Goal: Task Accomplishment & Management: Use online tool/utility

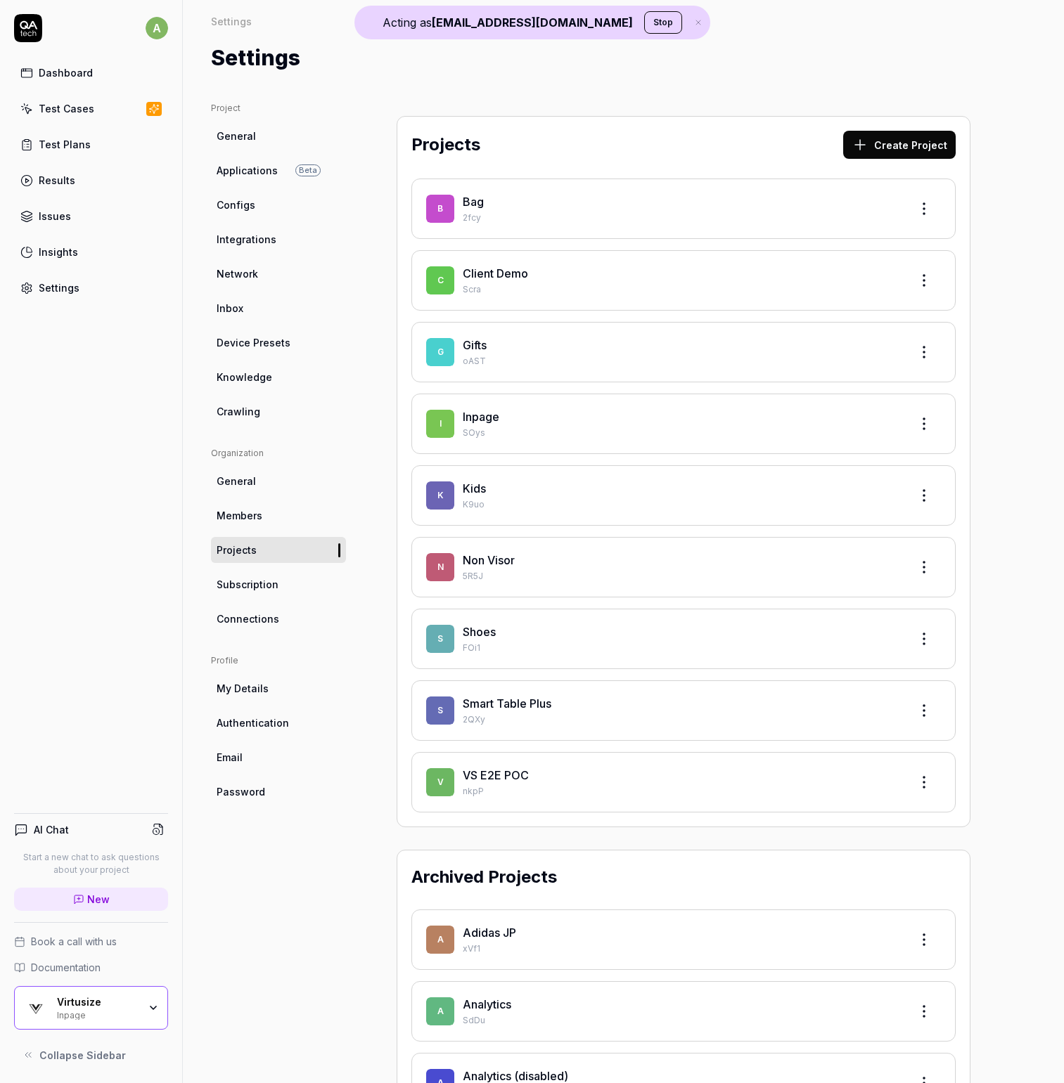
click at [75, 286] on div "Settings" at bounding box center [59, 288] width 41 height 15
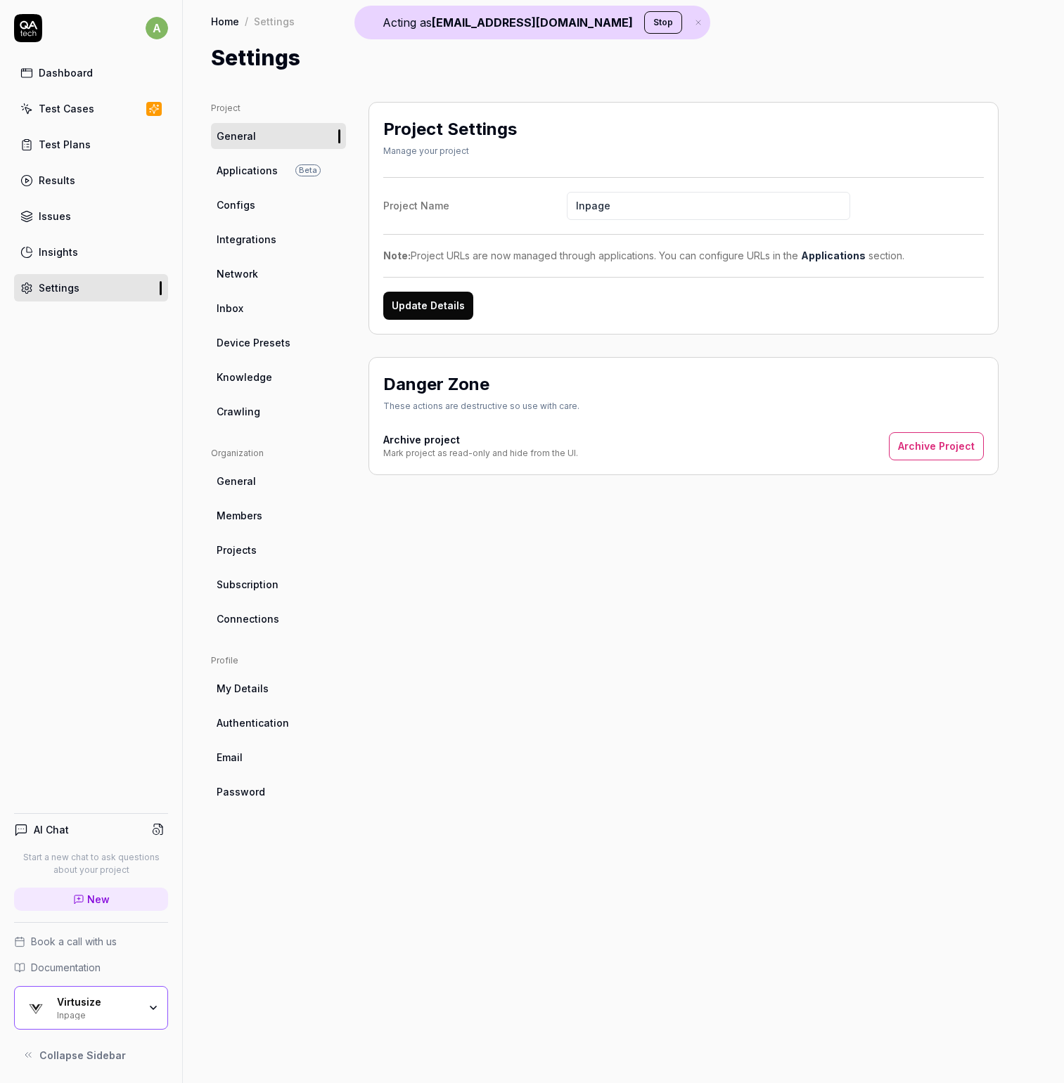
click at [61, 76] on div "Dashboard" at bounding box center [66, 72] width 54 height 15
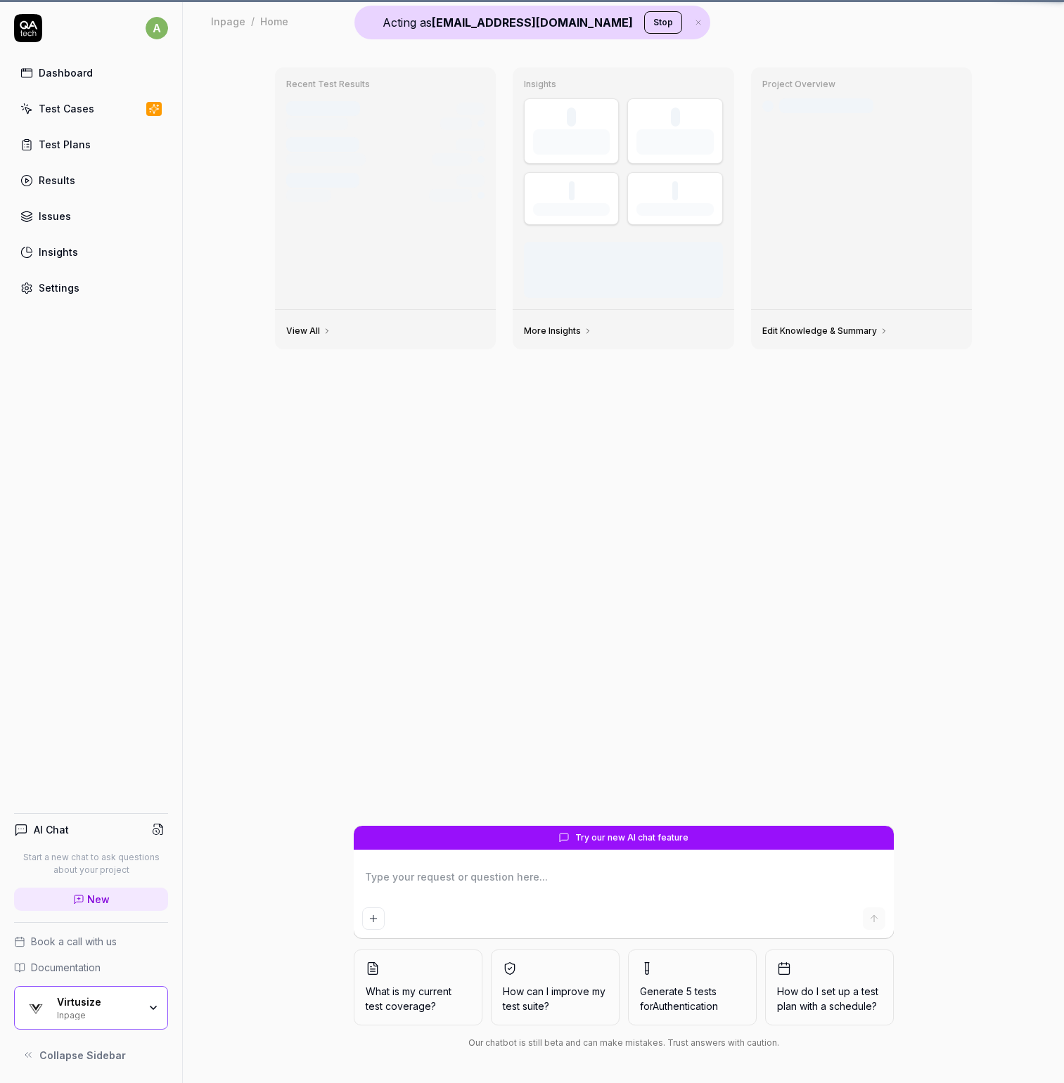
click at [659, 25] on button "Stop" at bounding box center [663, 22] width 38 height 22
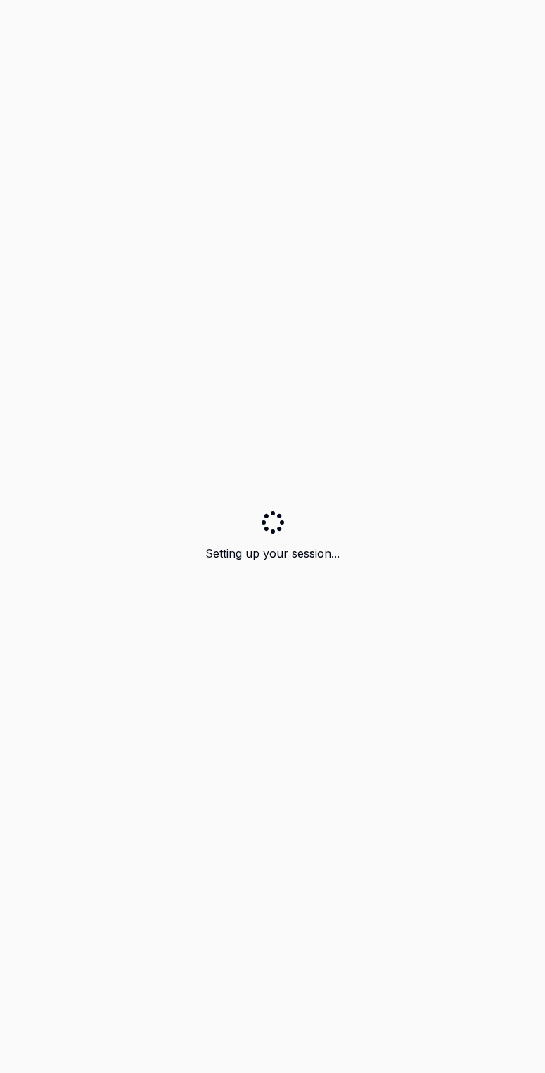
type textarea "*"
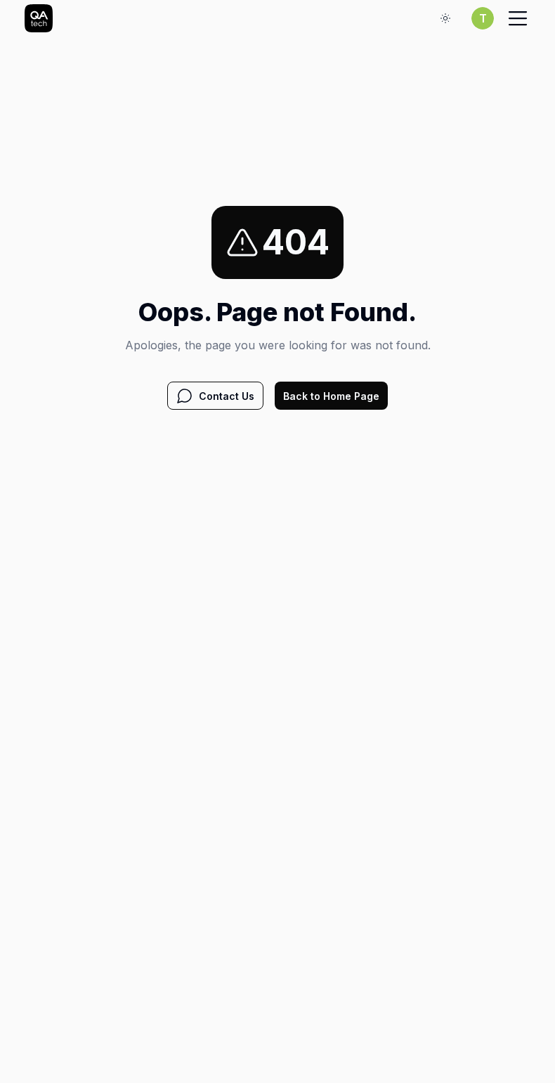
click at [349, 408] on button "Back to Home Page" at bounding box center [331, 396] width 113 height 28
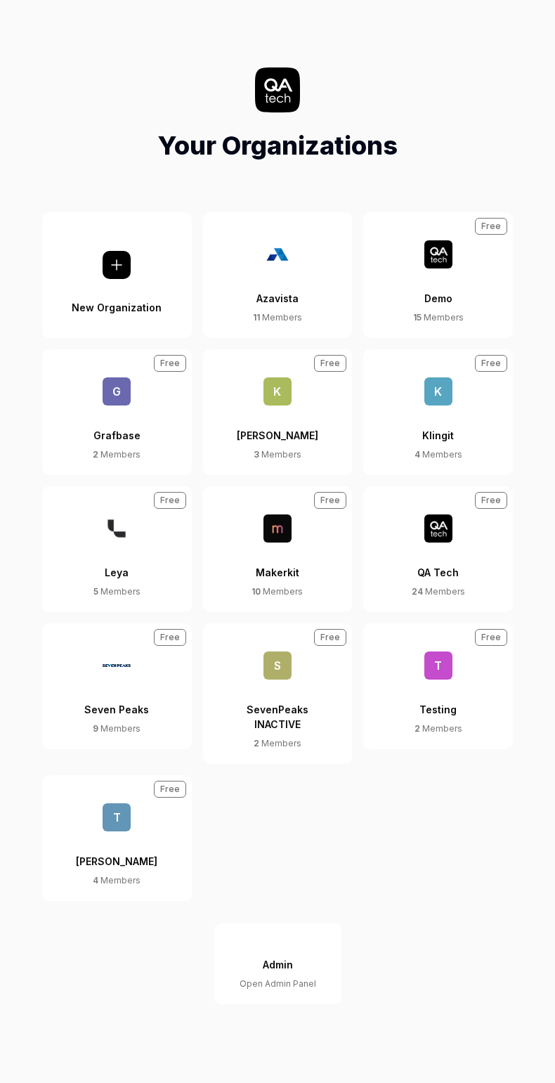
click at [429, 510] on button "QA Tech 24 Members Free" at bounding box center [438, 550] width 150 height 126
click at [428, 549] on div "QA Tech" at bounding box center [438, 564] width 41 height 43
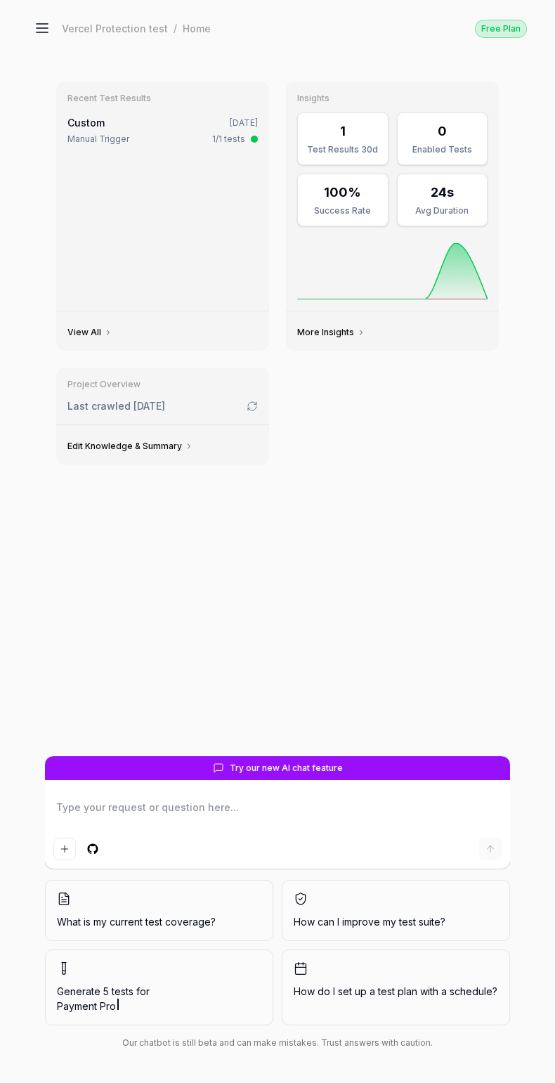
type textarea "*"
